Goal: Find specific page/section: Find specific page/section

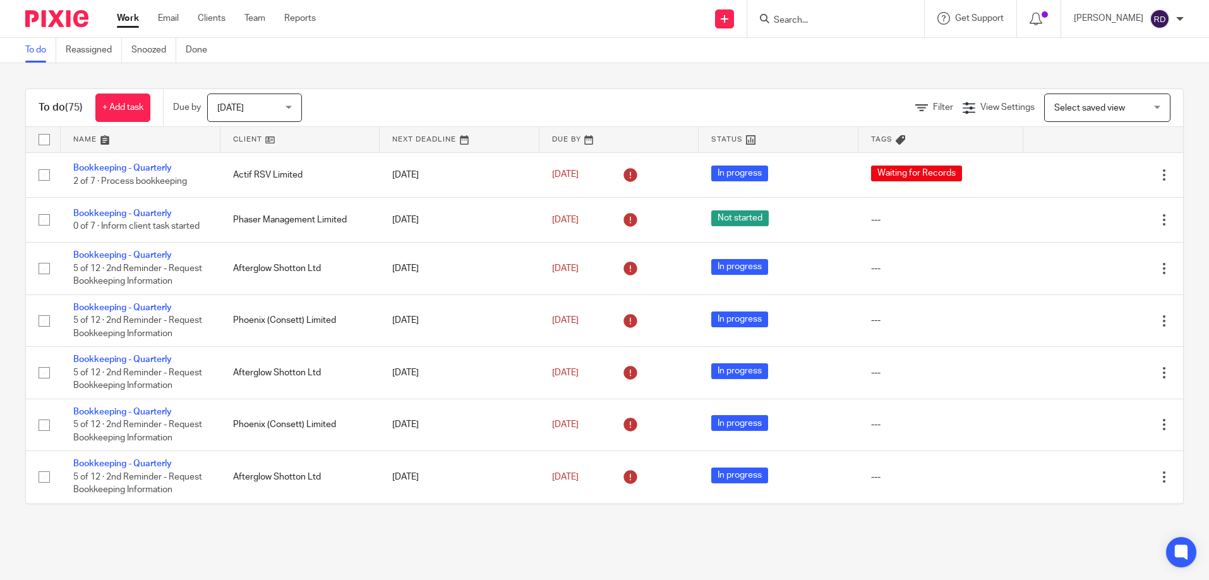
click at [859, 14] on form at bounding box center [840, 19] width 135 height 16
click at [848, 19] on input "Search" at bounding box center [830, 20] width 114 height 11
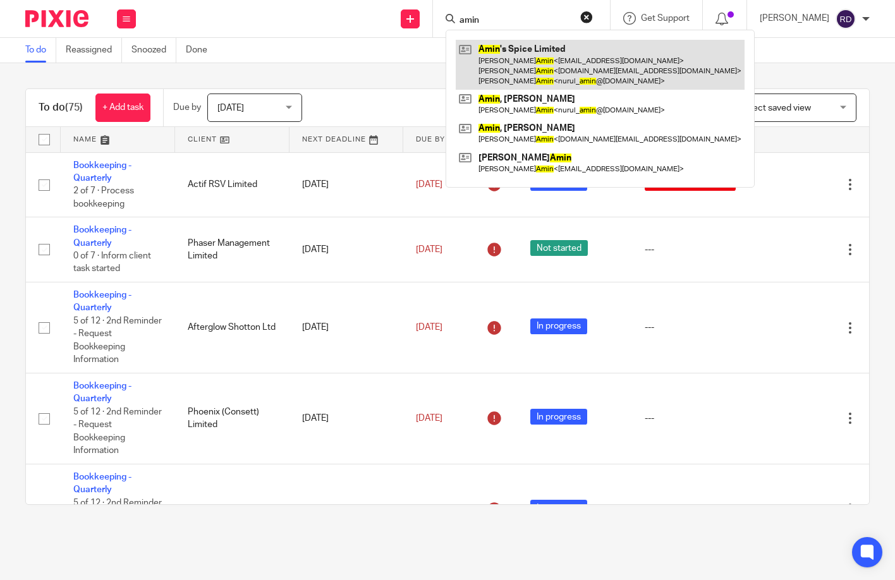
type input "amin"
click at [567, 63] on link at bounding box center [599, 65] width 289 height 50
